Goal: Consume media (video, audio)

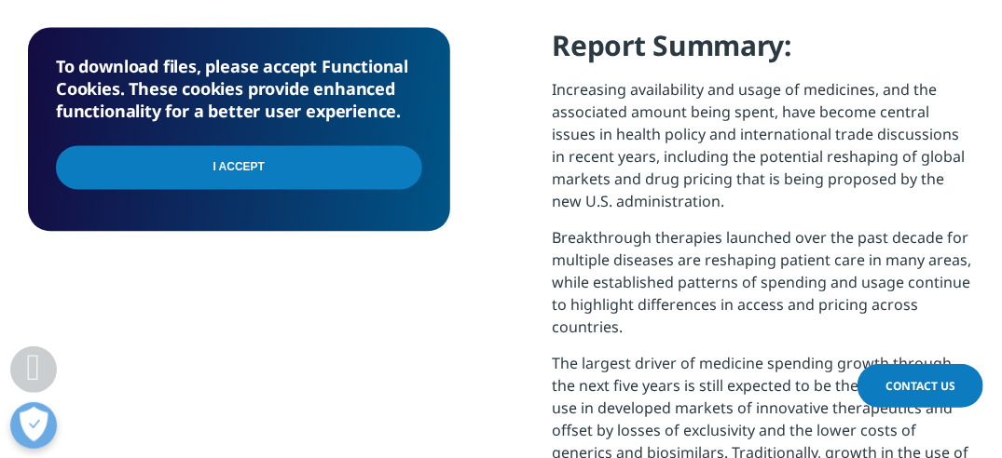
scroll to position [1075, 0]
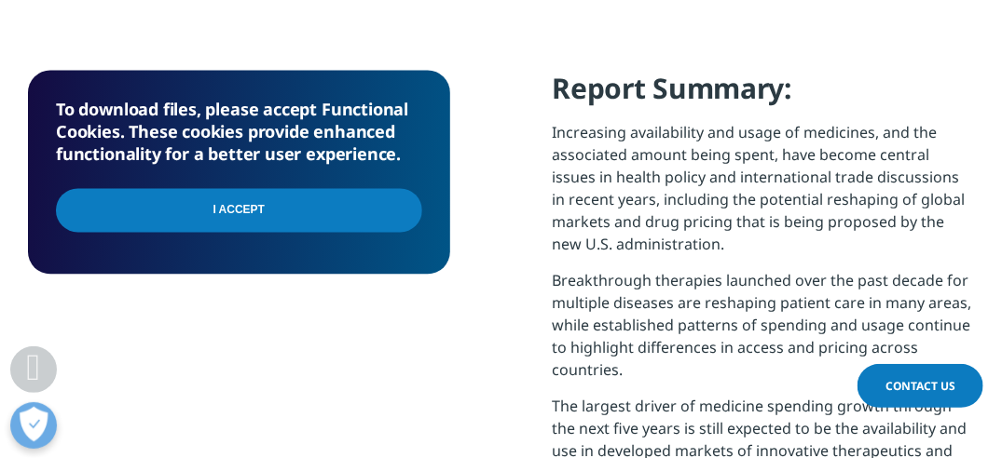
click at [247, 223] on input "I Accept" at bounding box center [239, 211] width 366 height 44
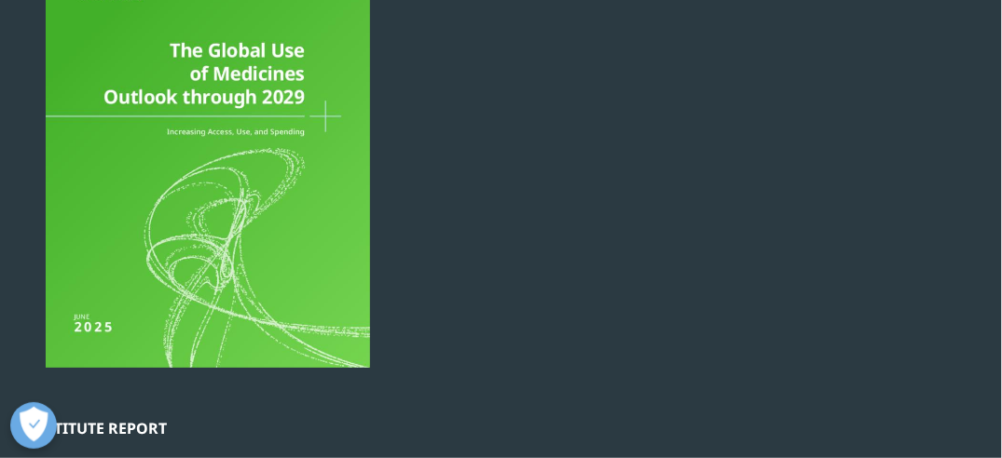
scroll to position [212, 0]
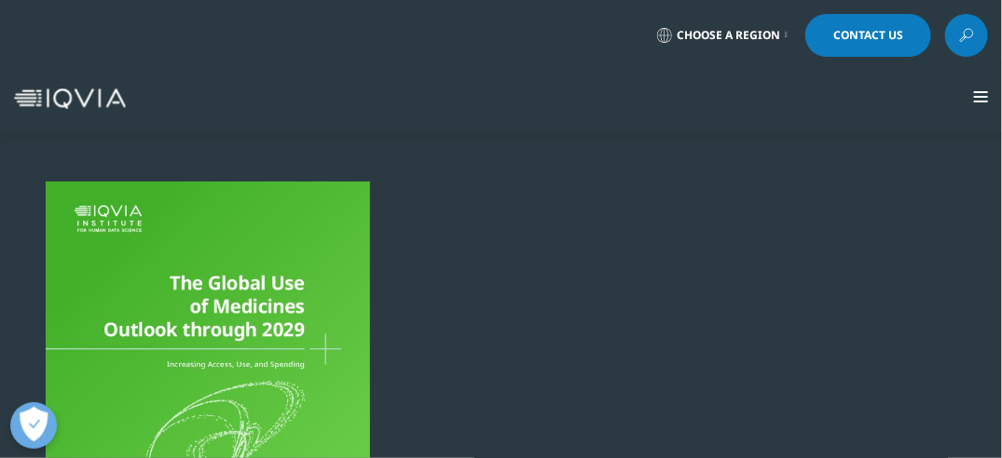
click at [262, 266] on div at bounding box center [208, 391] width 360 height 419
click at [981, 89] on div "Solutions quick find a capability Clear Search Loading SOLUTIONS Research & Dev…" at bounding box center [501, 98] width 1002 height 67
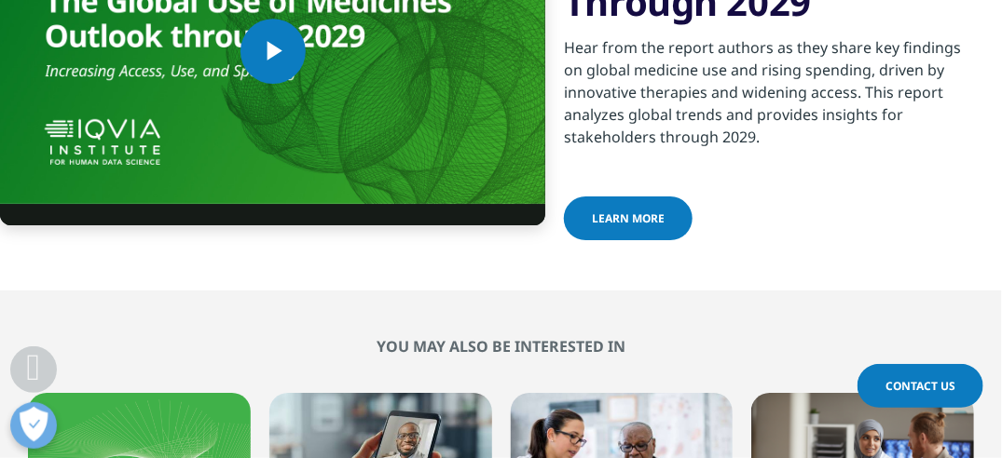
scroll to position [6503, 0]
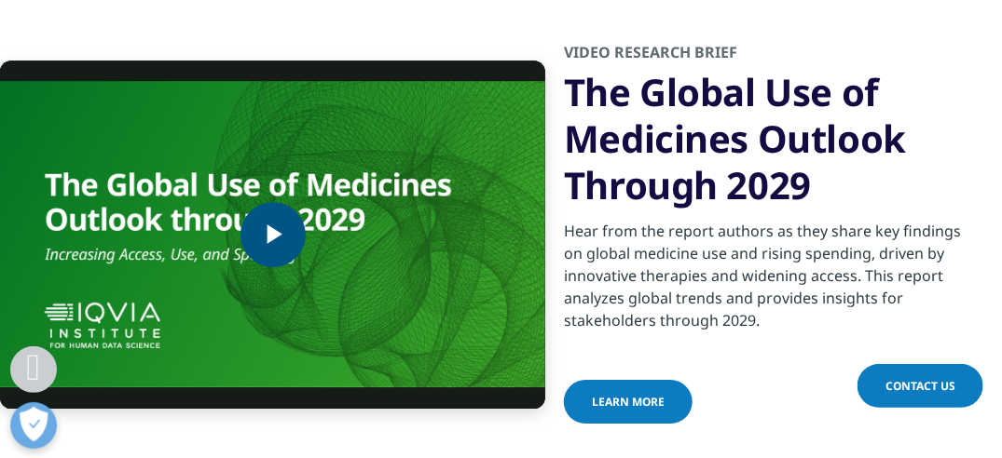
click at [273, 235] on span "Video Player" at bounding box center [273, 235] width 0 height 0
